Goal: Task Accomplishment & Management: Manage account settings

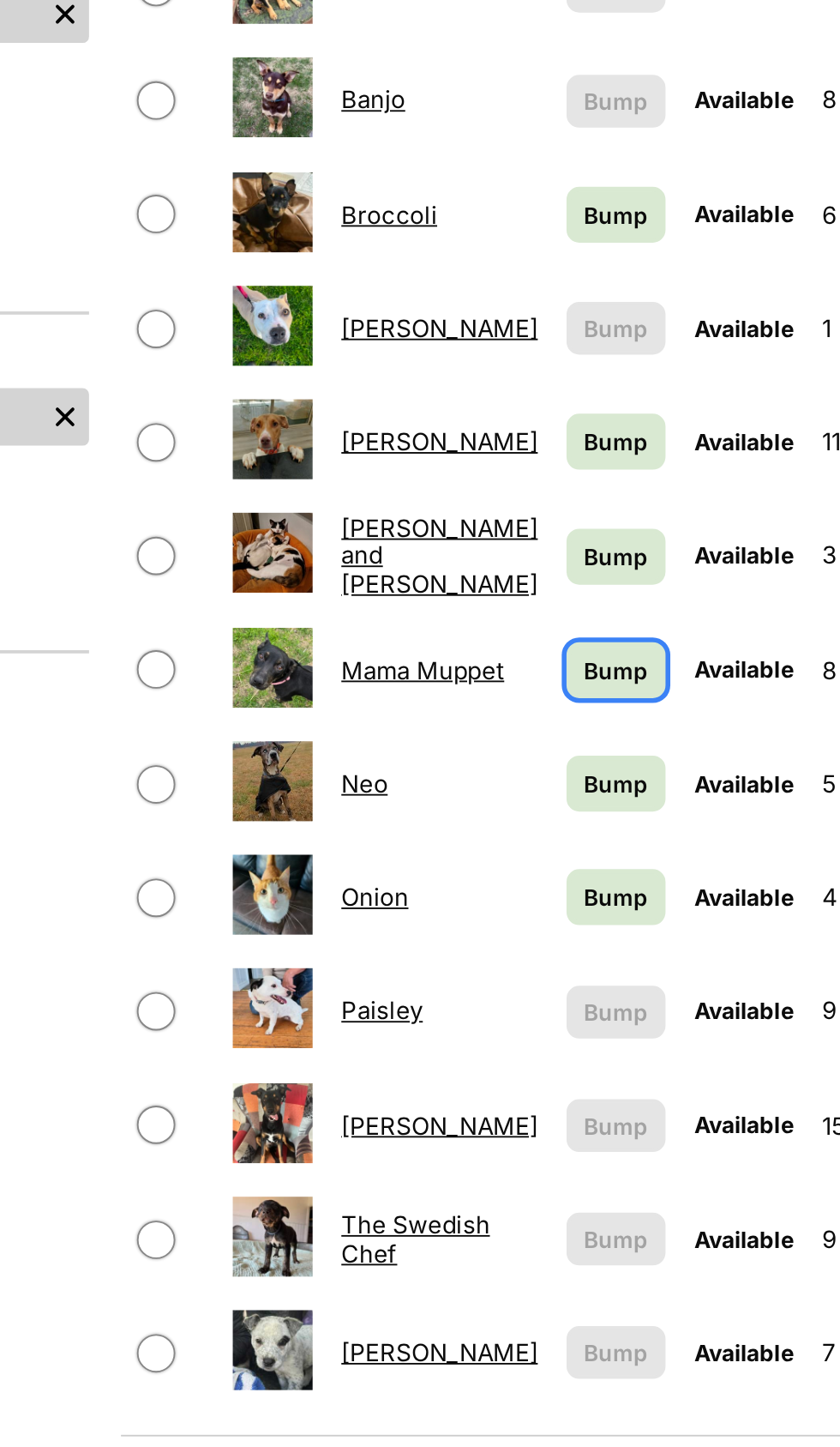
click at [498, 859] on span "Bump" at bounding box center [515, 868] width 34 height 18
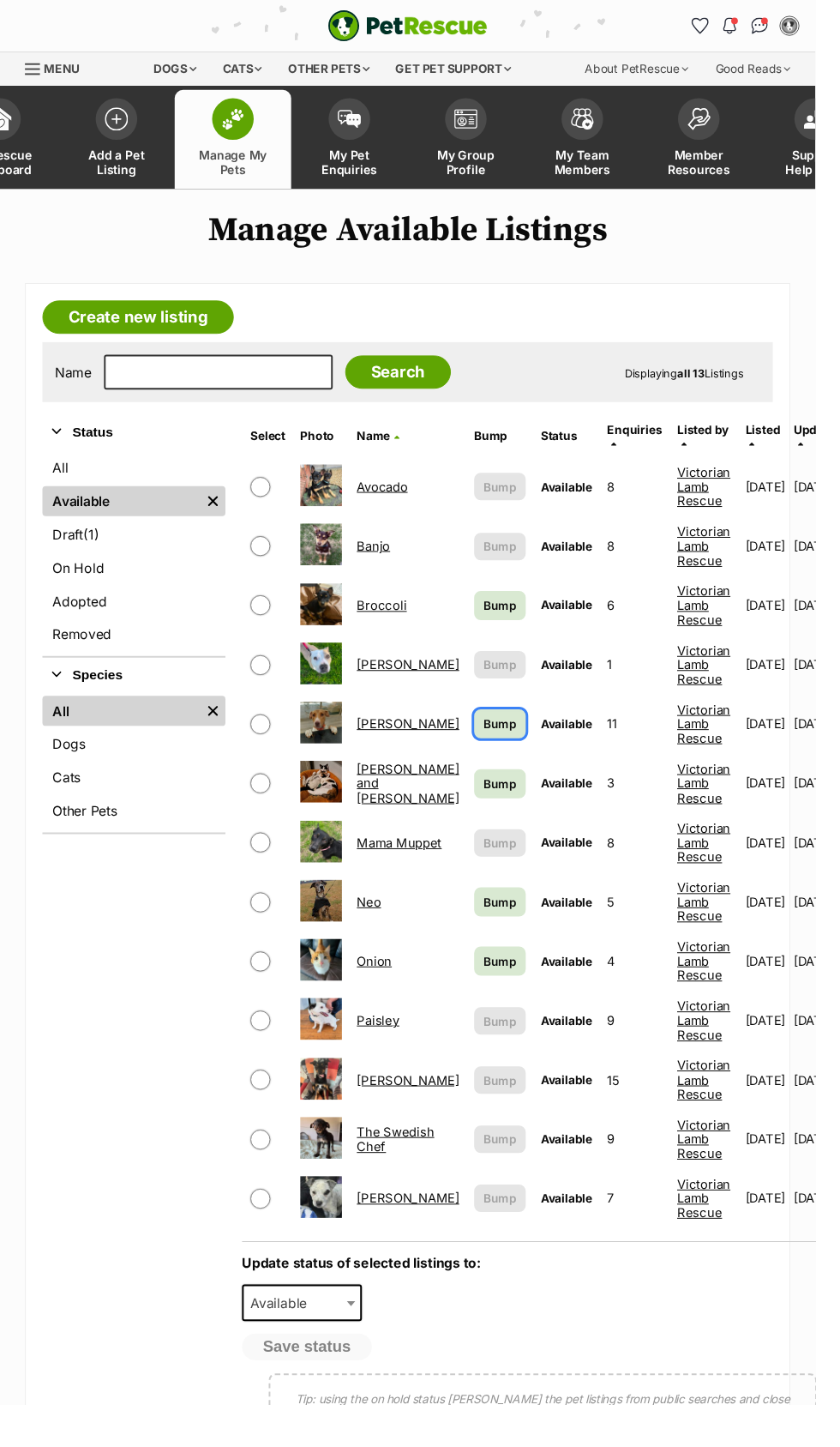
click at [498, 737] on span "Bump" at bounding box center [515, 745] width 34 height 18
